Goal: Task Accomplishment & Management: Manage account settings

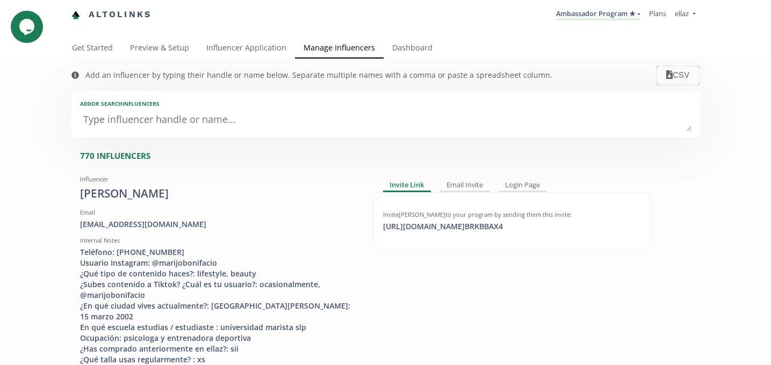
click at [587, 6] on li "Ambassador Program ★ KINEDU MACRO INFLUENCERS (prog ventas) Ambassador Program …" at bounding box center [598, 14] width 93 height 21
click at [592, 20] on link "Ambassador Program ★" at bounding box center [598, 15] width 84 height 12
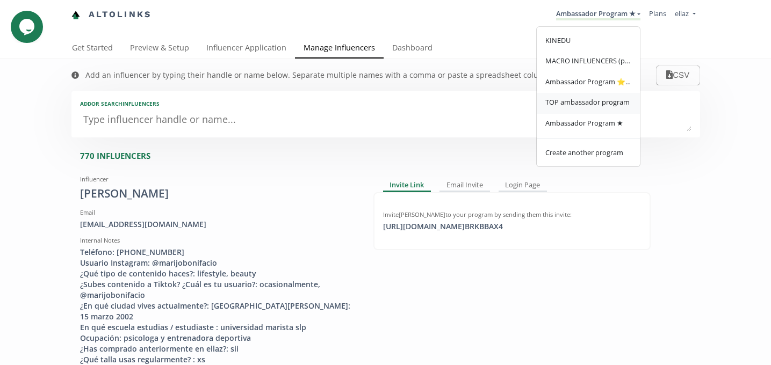
click at [587, 109] on link "TOP ambassador program" at bounding box center [588, 103] width 103 height 21
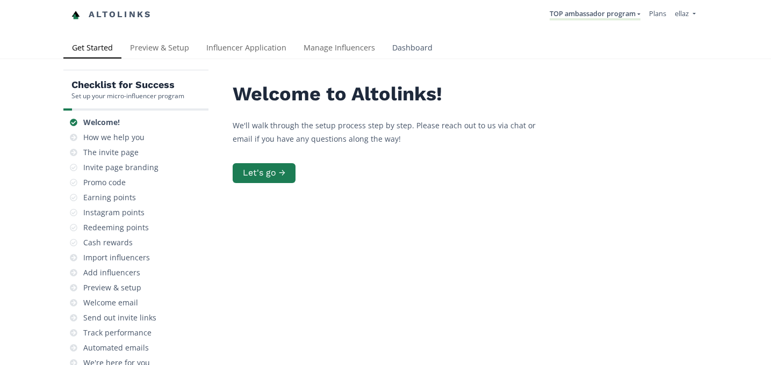
click at [410, 45] on link "Dashboard" at bounding box center [412, 48] width 57 height 21
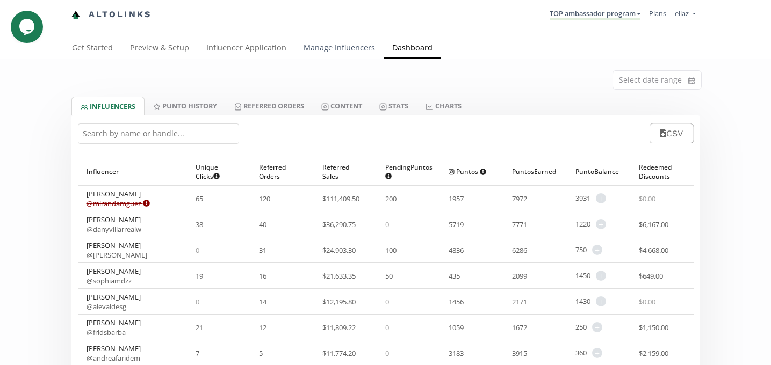
click at [323, 48] on link "Manage Influencers" at bounding box center [339, 48] width 89 height 21
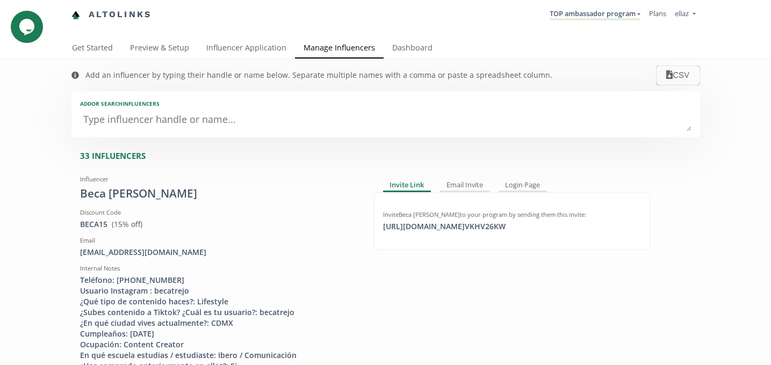
click at [190, 106] on div "Add or search INFLUENCERS" at bounding box center [385, 104] width 611 height 8
click at [176, 114] on textarea at bounding box center [385, 120] width 611 height 21
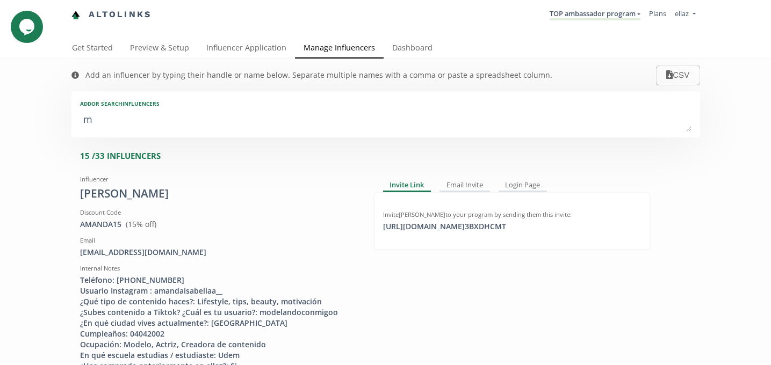
type textarea "mo"
type input "mo"
type input "MO"
type textarea "mor"
type input "mor"
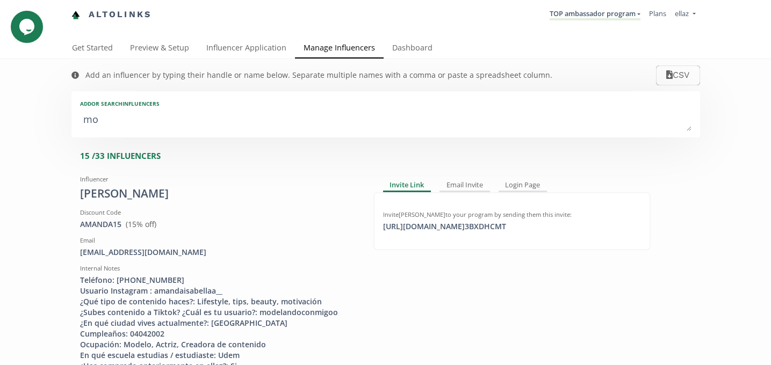
type input "MOR"
type textarea "more"
type input "more"
type input "MORE"
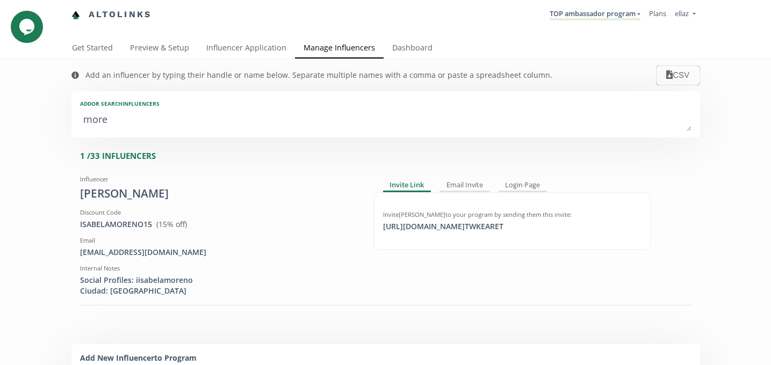
type textarea "moren"
type input "moren"
type input "MOREN"
type textarea "moreno"
type input "moreno"
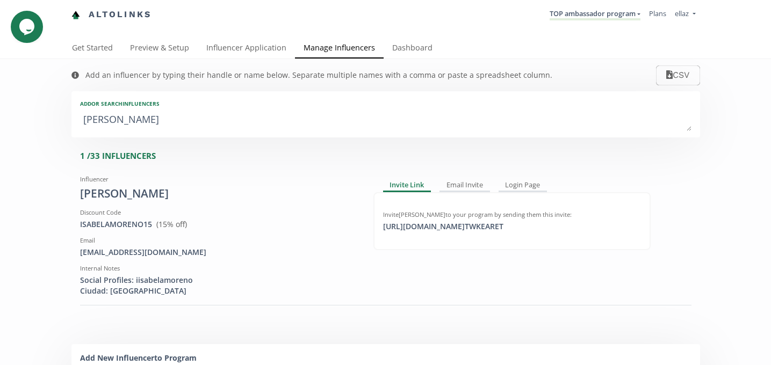
type input "MORENO"
type textarea "moreno"
click at [137, 253] on div "isabelamh2909@gmail.com" at bounding box center [218, 252] width 277 height 11
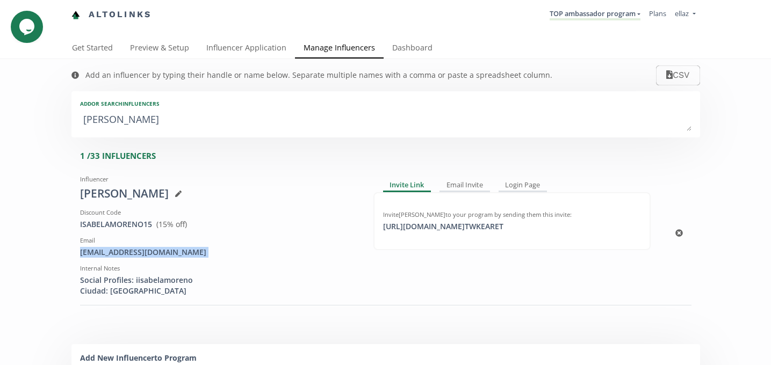
copy div "isabelamh2909@gmail.com"
